Goal: Task Accomplishment & Management: Manage account settings

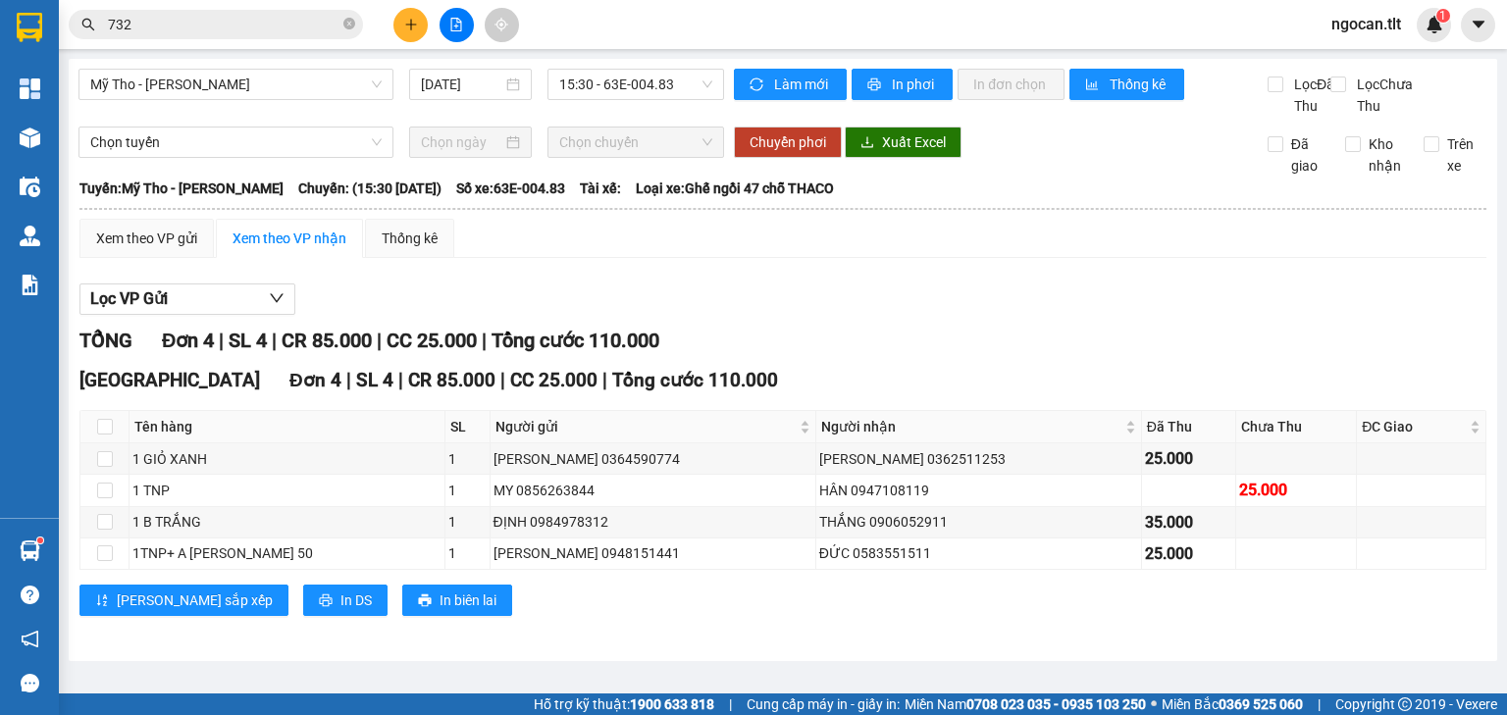
click at [166, 25] on input "732" at bounding box center [224, 25] width 232 height 22
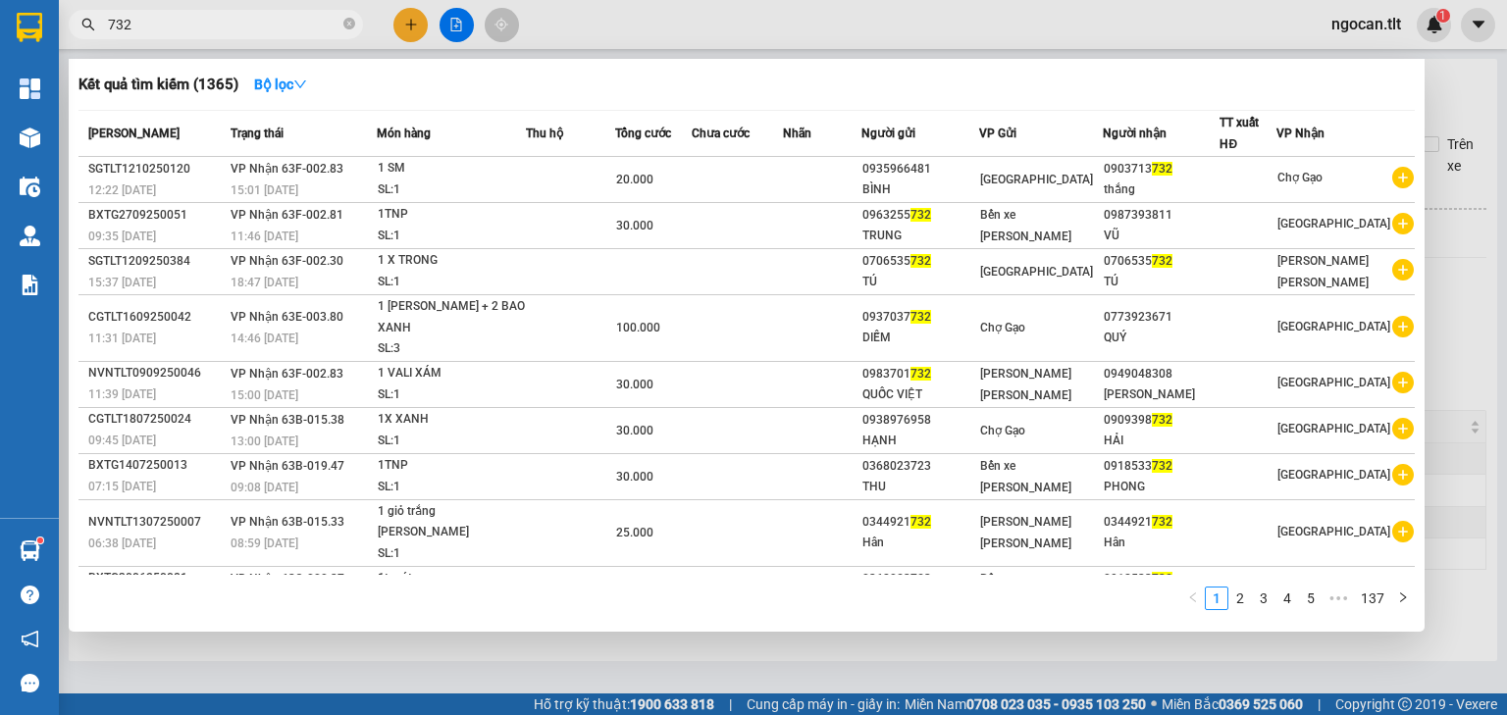
click at [166, 25] on input "732" at bounding box center [224, 25] width 232 height 22
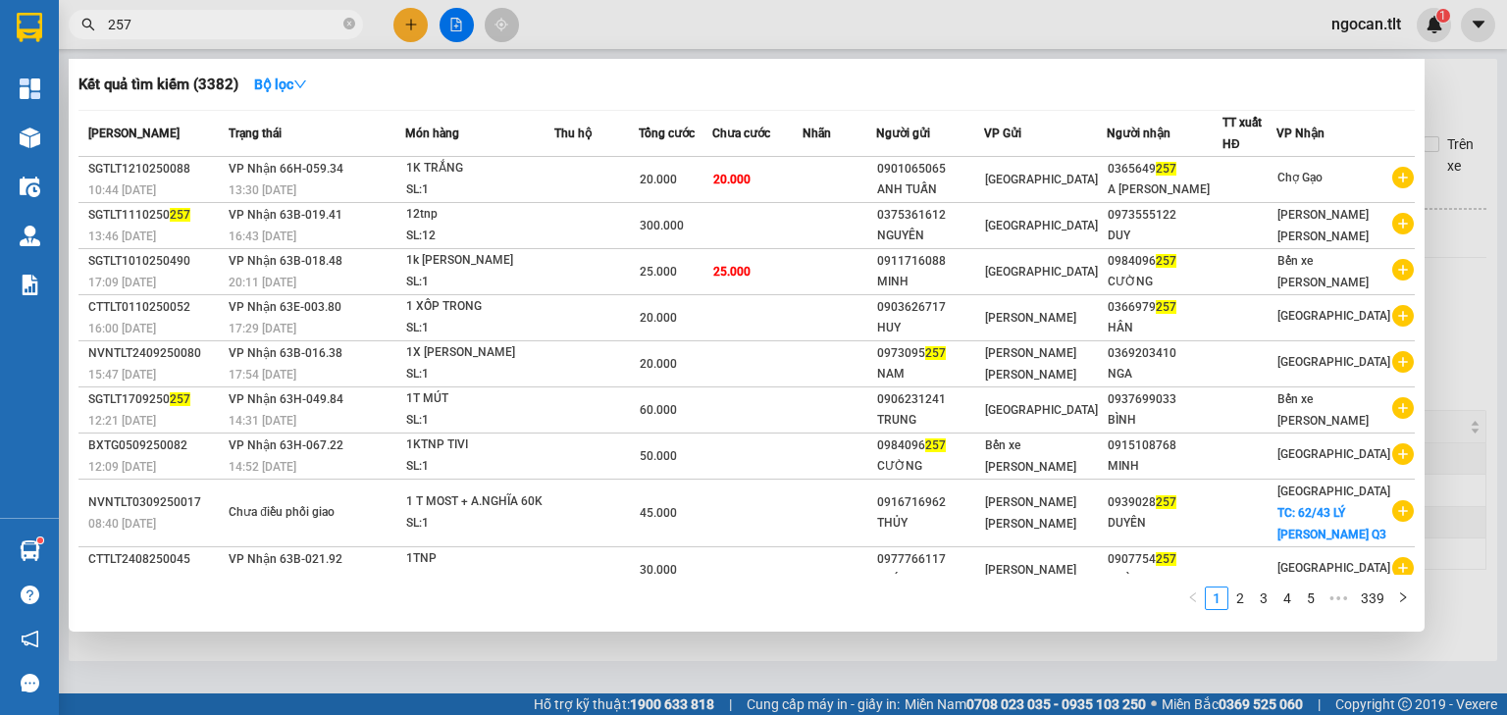
click at [263, 32] on input "257" at bounding box center [224, 25] width 232 height 22
click at [262, 31] on input "257" at bounding box center [224, 25] width 232 height 22
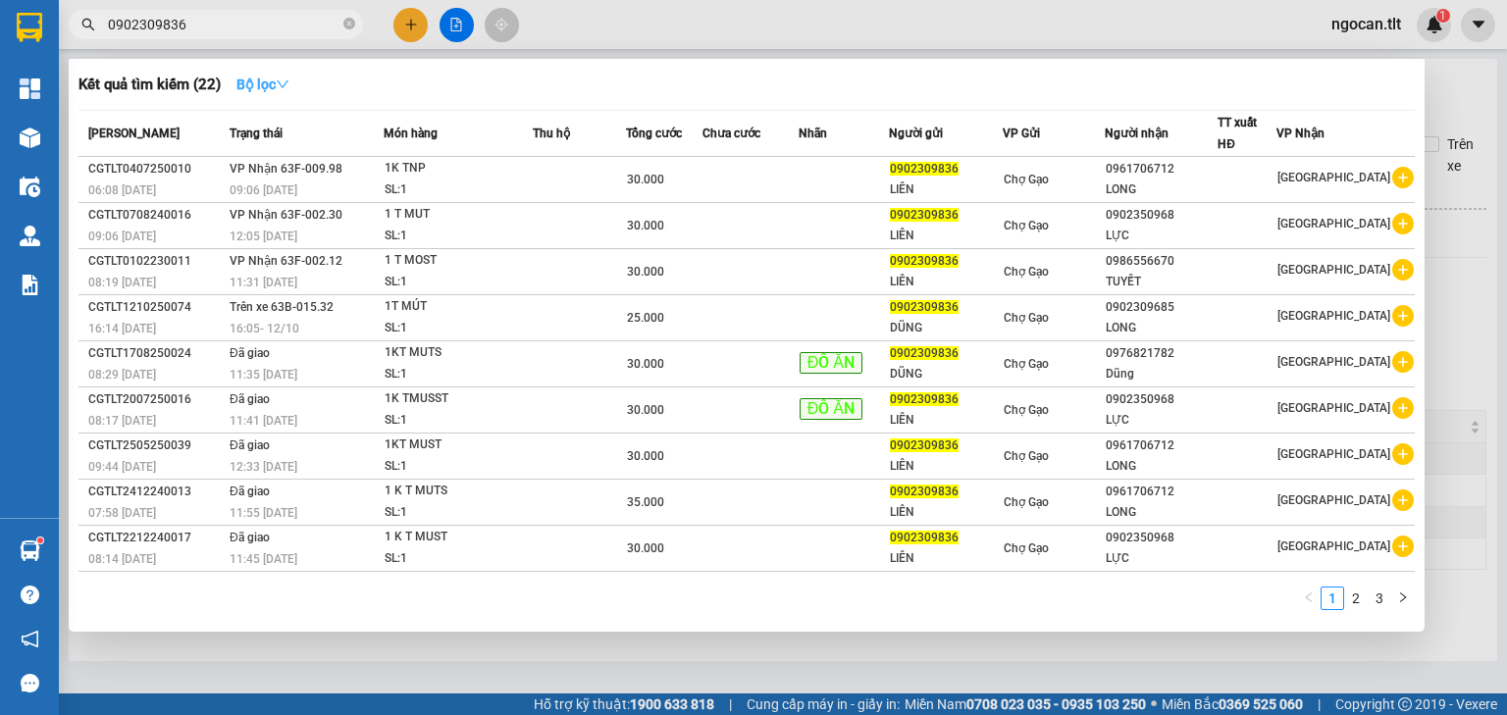
type input "0902309836"
click at [289, 77] on strong "Bộ lọc" at bounding box center [262, 85] width 53 height 16
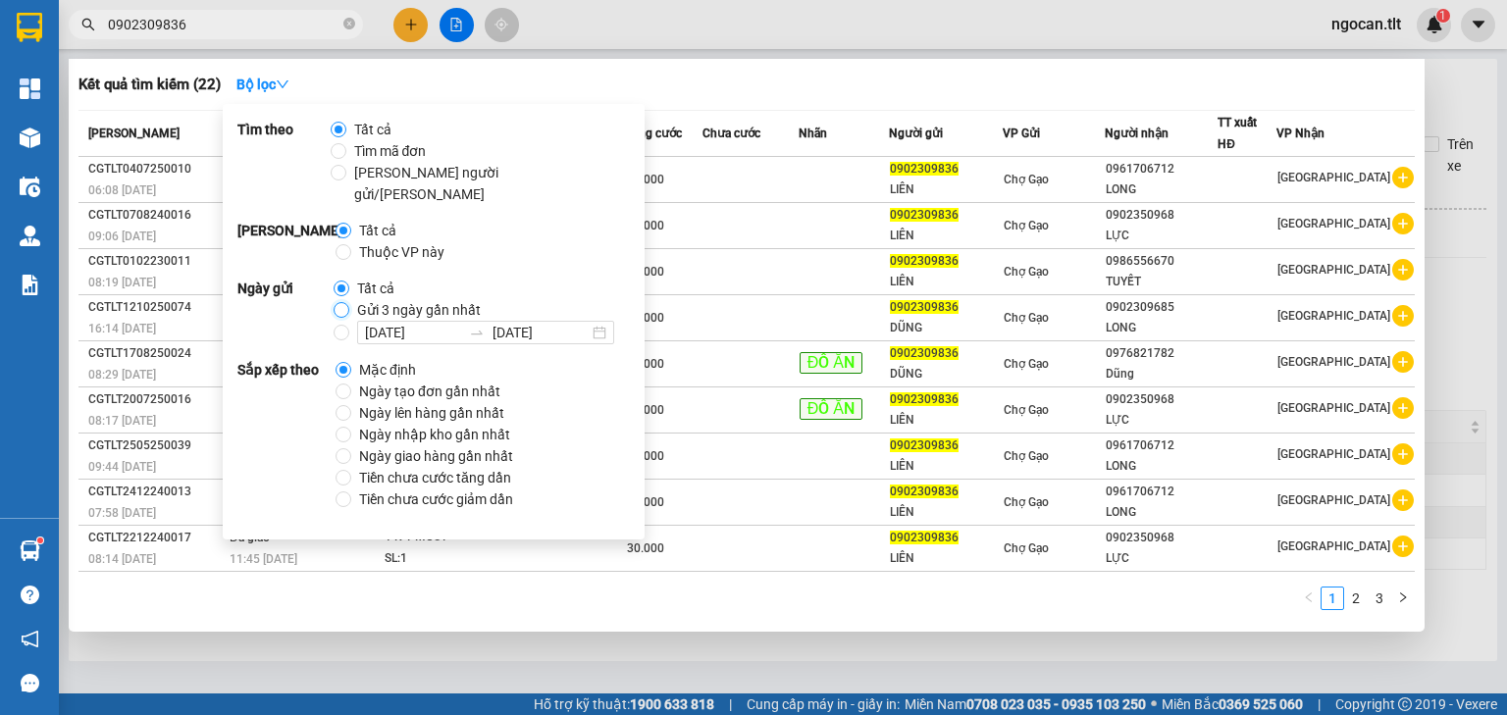
click at [341, 302] on input "Gửi 3 ngày gần nhất" at bounding box center [342, 310] width 16 height 16
radio input "true"
radio input "false"
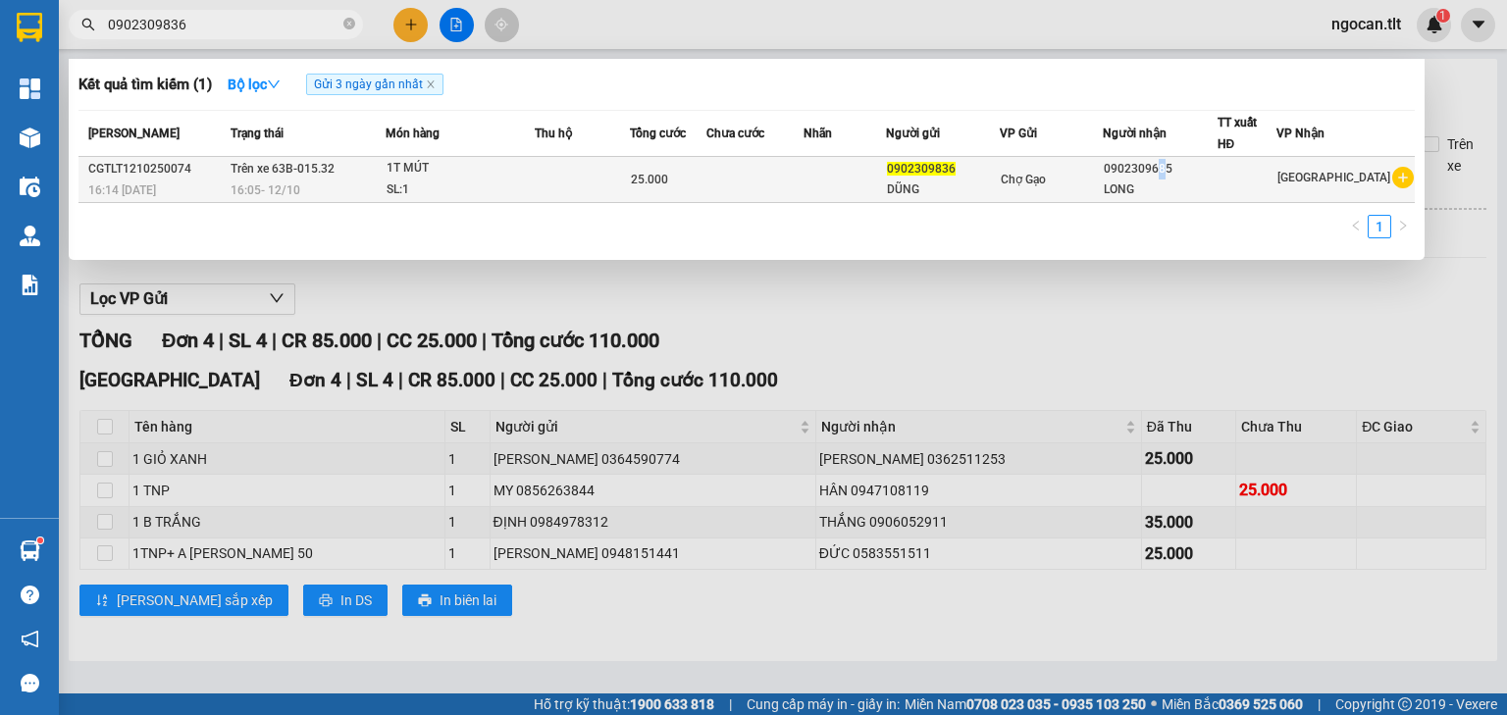
click at [1181, 173] on div "0902309685" at bounding box center [1160, 169] width 112 height 21
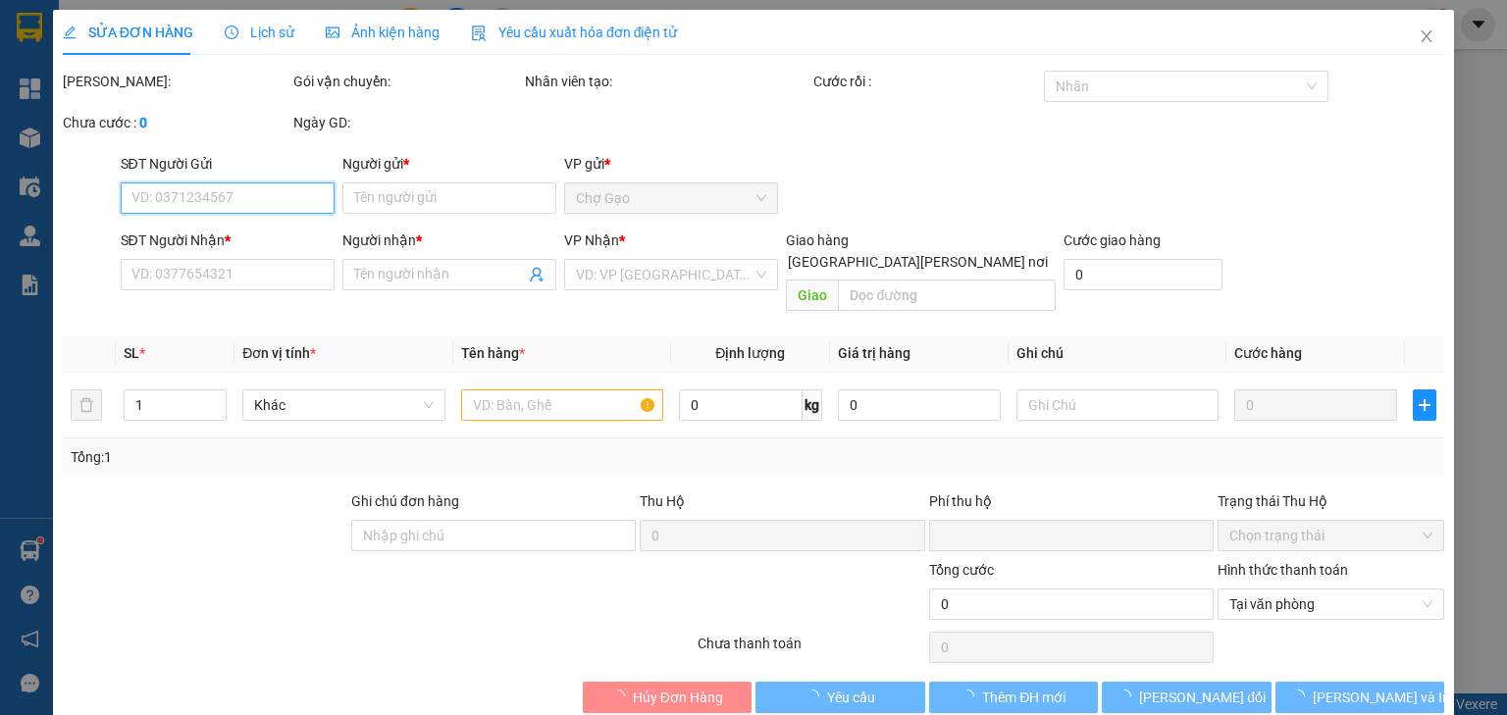
type input "0902309836"
type input "DŨNG"
type input "0902309685"
type input "LONG"
type input "0"
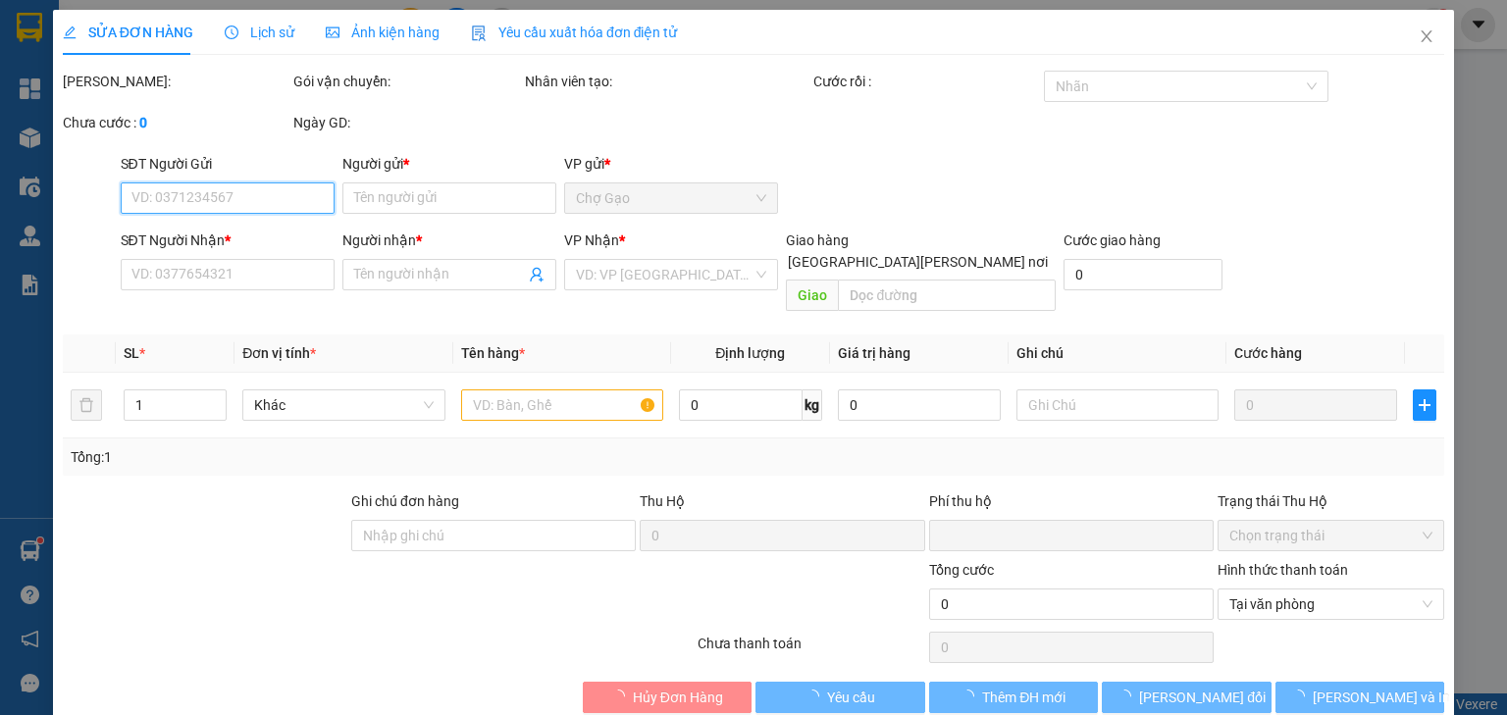
type input "25.000"
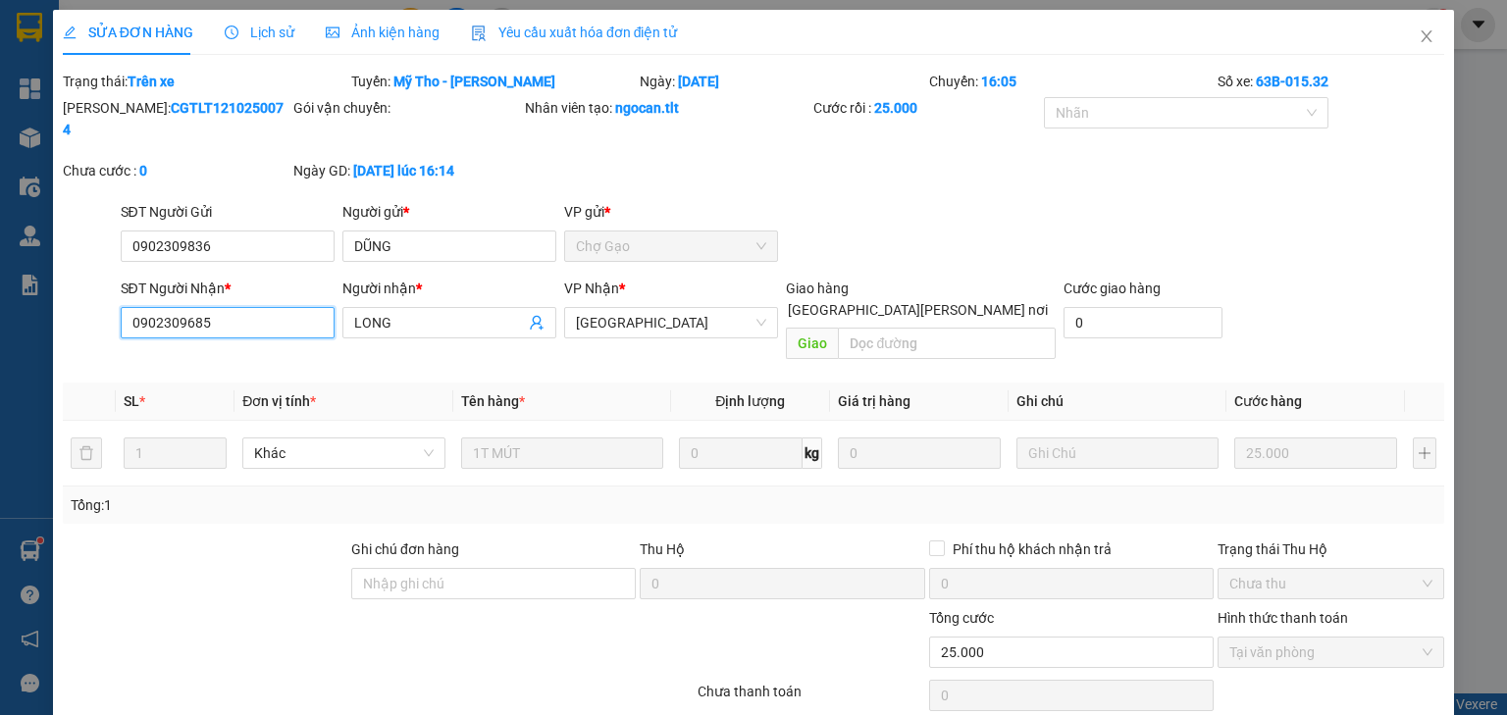
drag, startPoint x: 224, startPoint y: 292, endPoint x: 0, endPoint y: 304, distance: 224.0
click at [0, 304] on div "SỬA ĐƠN HÀNG Lịch sử [PERSON_NAME] hàng Yêu cầu xuất [PERSON_NAME] điện tử Tota…" at bounding box center [753, 357] width 1507 height 715
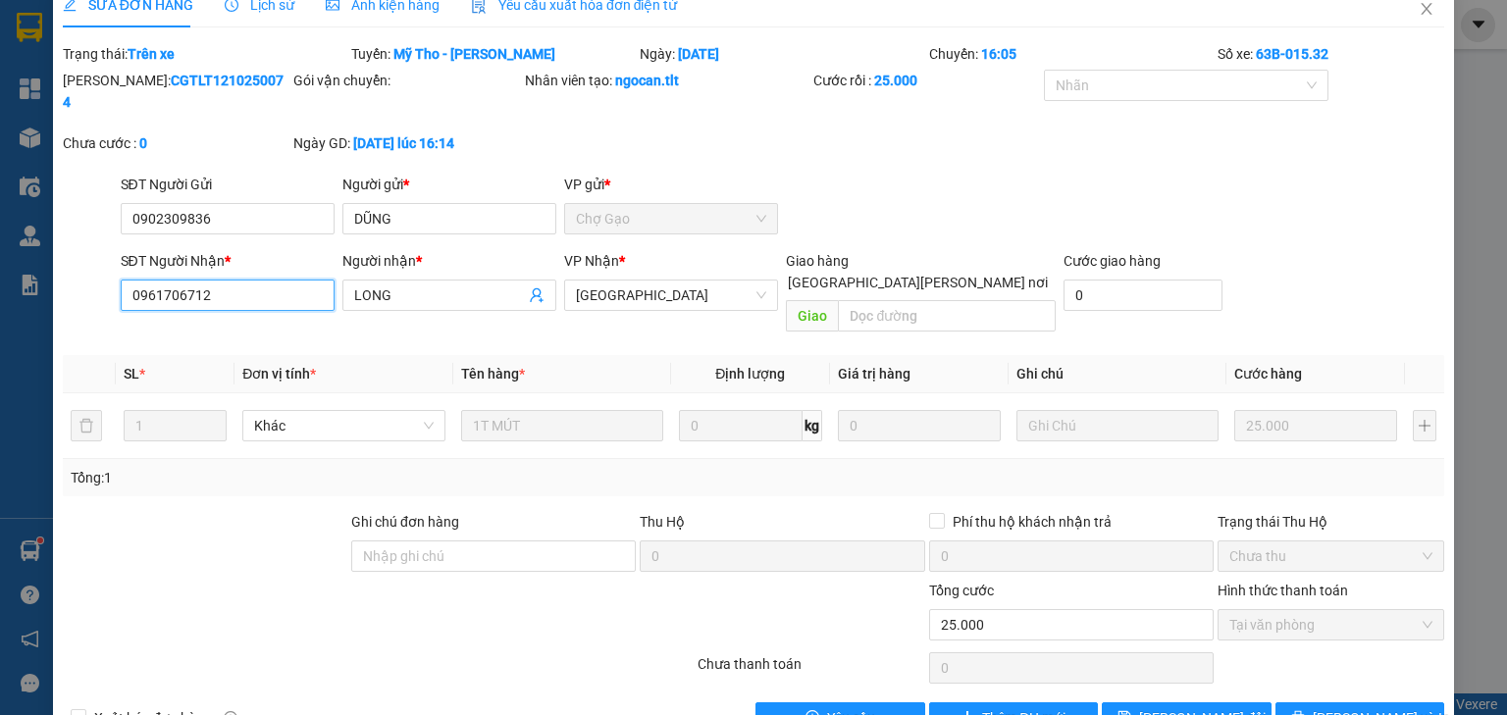
scroll to position [40, 0]
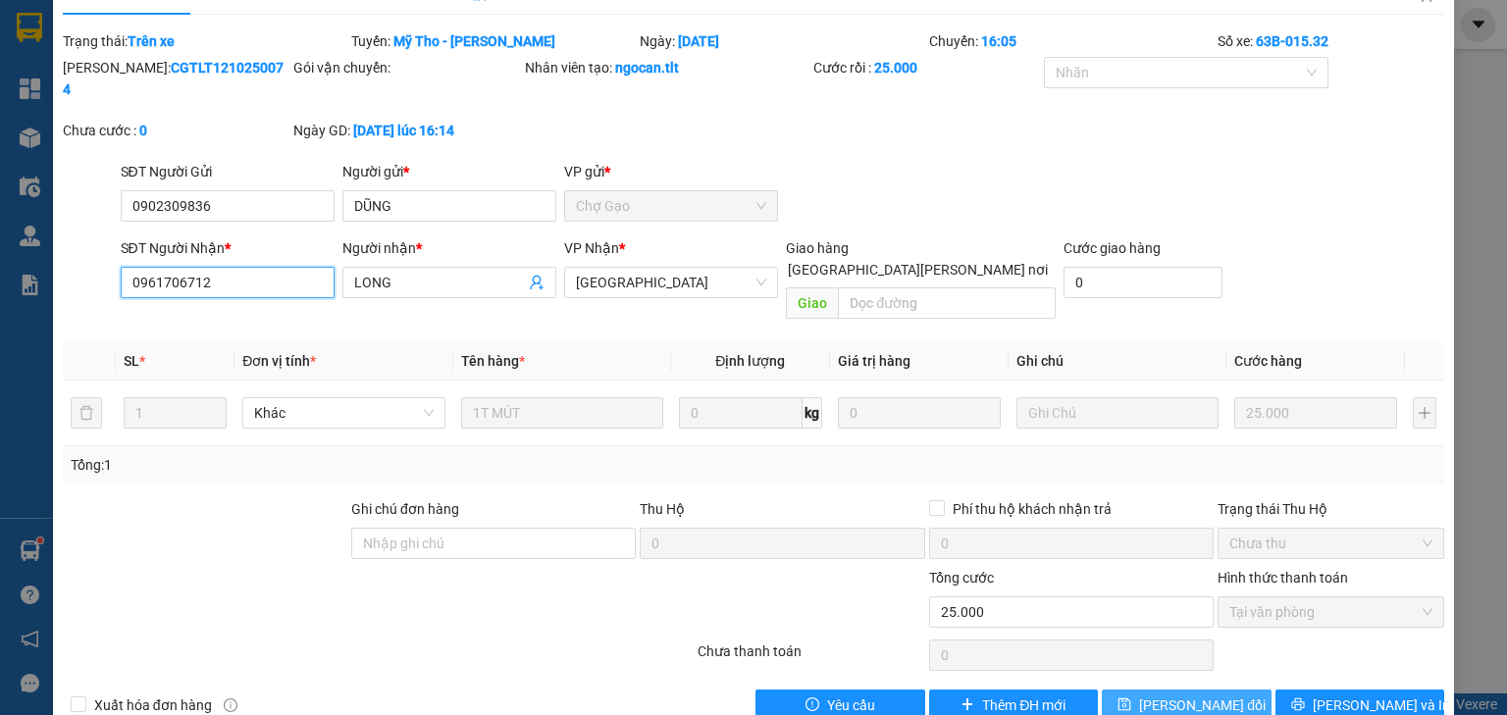
type input "0961706712"
drag, startPoint x: 1195, startPoint y: 660, endPoint x: 1218, endPoint y: 656, distance: 23.9
click at [1220, 695] on span "[PERSON_NAME] đổi" at bounding box center [1202, 706] width 127 height 22
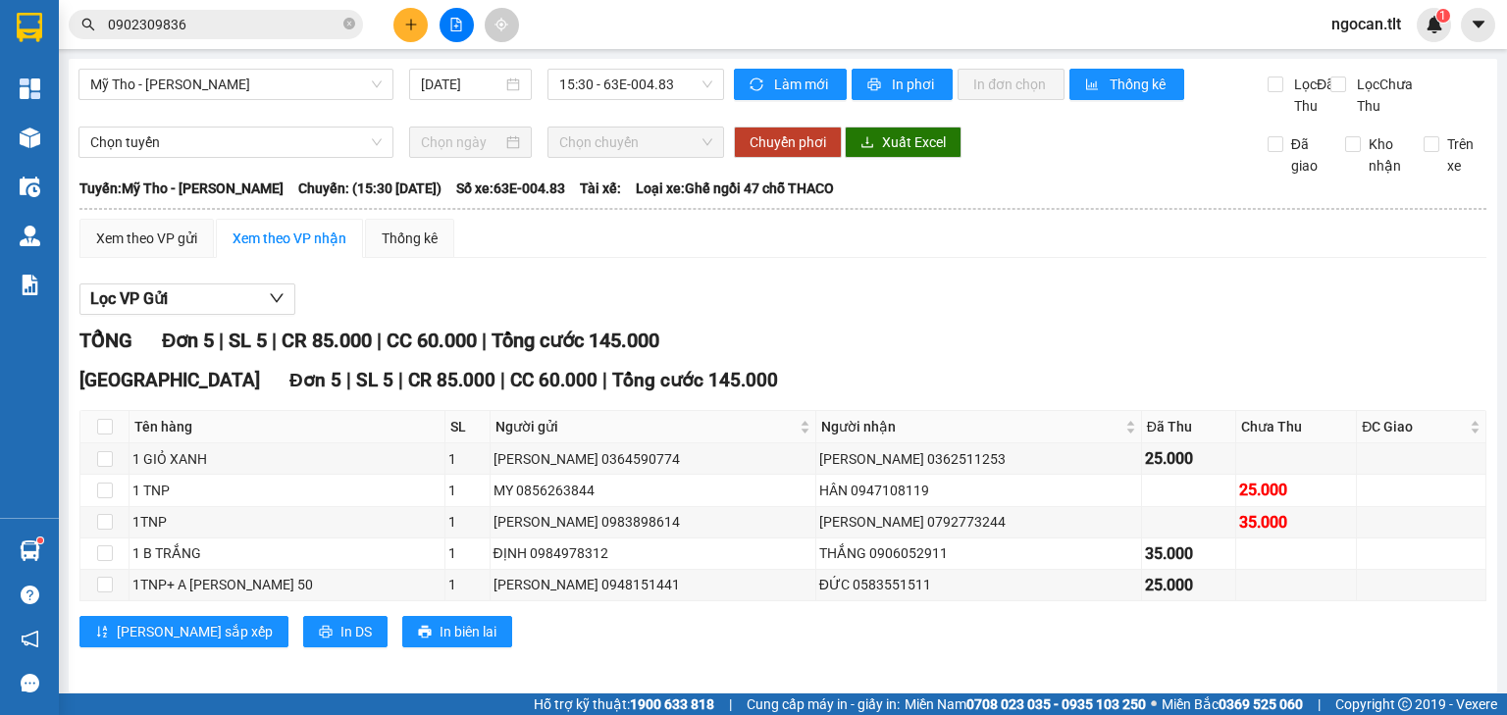
click at [233, 23] on input "0902309836" at bounding box center [224, 25] width 232 height 22
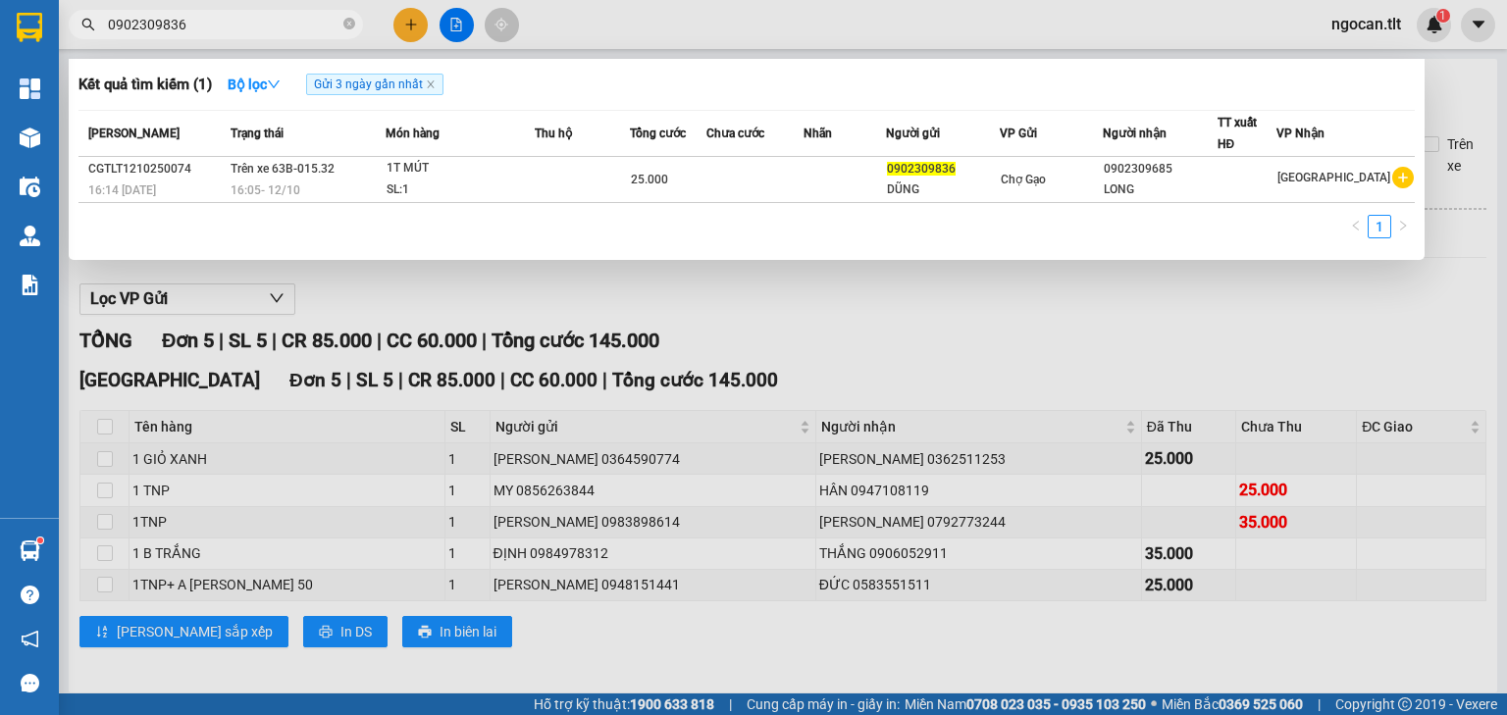
click at [225, 16] on input "0902309836" at bounding box center [224, 25] width 232 height 22
